Goal: Task Accomplishment & Management: Manage account settings

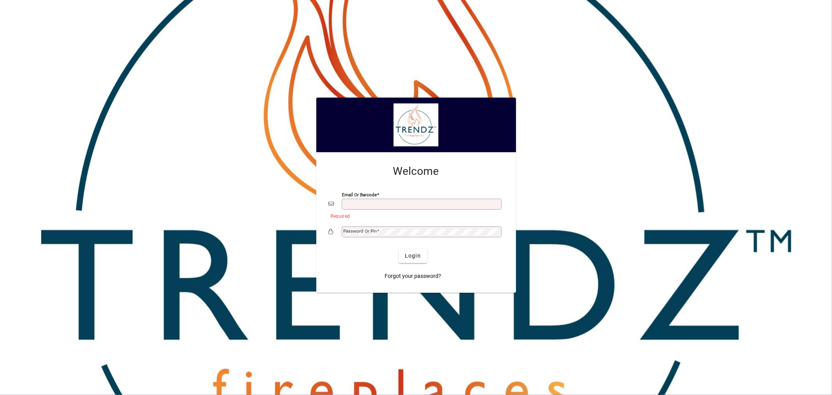
drag, startPoint x: 387, startPoint y: 203, endPoint x: 389, endPoint y: 207, distance: 4.0
click at [387, 203] on input "Email or Barcode" at bounding box center [423, 204] width 158 height 6
type input "**********"
click at [415, 259] on span "Login" at bounding box center [413, 256] width 16 height 8
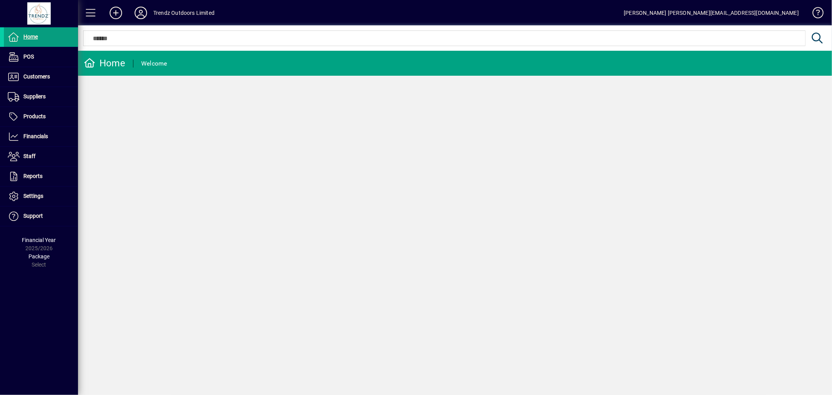
click at [155, 11] on div "Trendz Outdoors Limited" at bounding box center [183, 13] width 61 height 12
click at [136, 16] on icon at bounding box center [141, 13] width 16 height 12
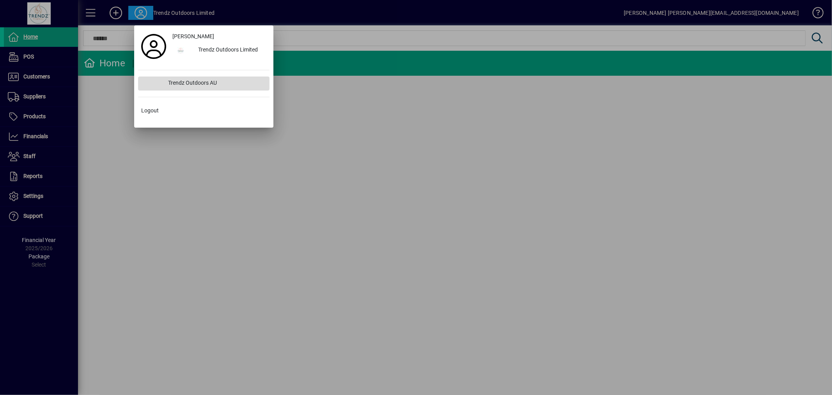
click at [204, 81] on div "Trendz Outdoors AU" at bounding box center [215, 83] width 107 height 14
